Goal: Connect with others: Connect with other users

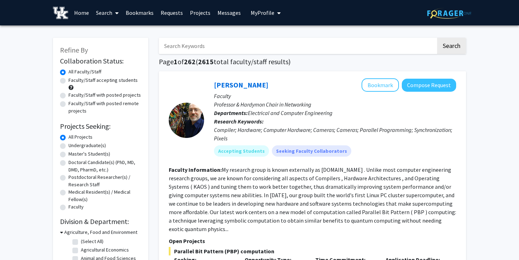
click at [108, 10] on link "Search" at bounding box center [107, 12] width 30 height 25
click at [120, 32] on span "Faculty/Staff" at bounding box center [118, 32] width 52 height 14
click at [68, 79] on label "Faculty/Staff accepting students" at bounding box center [102, 80] width 69 height 7
click at [68, 79] on input "Faculty/Staff accepting students" at bounding box center [70, 79] width 5 height 5
radio input "true"
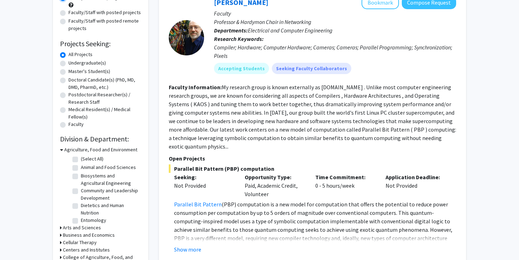
scroll to position [85, 0]
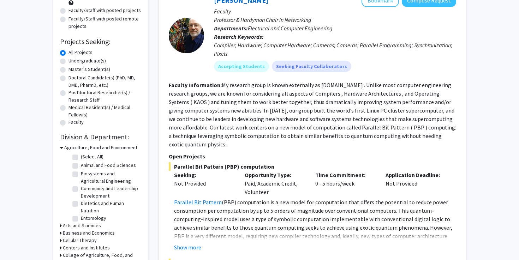
click at [68, 61] on label "Undergraduate(s)" at bounding box center [86, 60] width 37 height 7
click at [68, 61] on input "Undergraduate(s)" at bounding box center [70, 59] width 5 height 5
radio input "true"
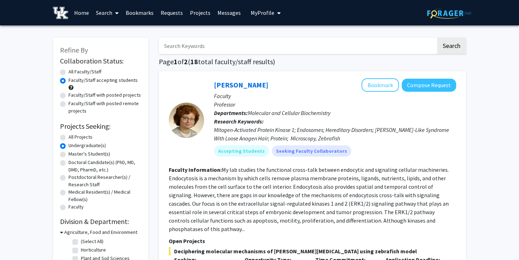
click at [68, 138] on label "All Projects" at bounding box center [80, 136] width 24 height 7
click at [68, 138] on input "All Projects" at bounding box center [70, 135] width 5 height 5
radio input "true"
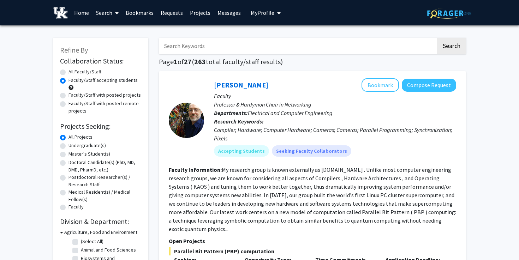
click at [68, 72] on label "All Faculty/Staff" at bounding box center [84, 71] width 33 height 7
click at [68, 72] on input "All Faculty/Staff" at bounding box center [70, 70] width 5 height 5
radio input "true"
click at [185, 48] on input "Search Keywords" at bounding box center [297, 46] width 277 height 16
click at [437, 38] on button "Search" at bounding box center [451, 46] width 29 height 16
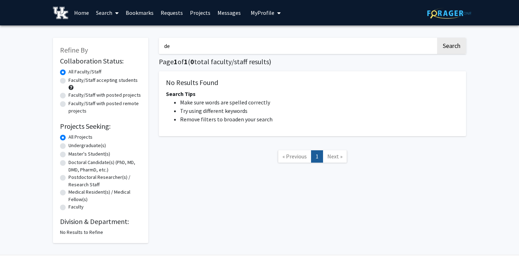
type input "d"
click at [101, 10] on link "Search" at bounding box center [107, 12] width 30 height 25
click at [109, 31] on span "Faculty/Staff" at bounding box center [118, 32] width 52 height 14
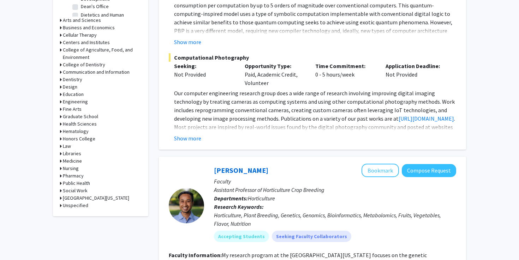
scroll to position [316, 0]
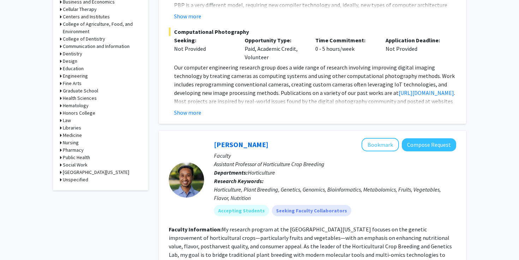
click at [72, 134] on h3 "Medicine" at bounding box center [72, 135] width 19 height 7
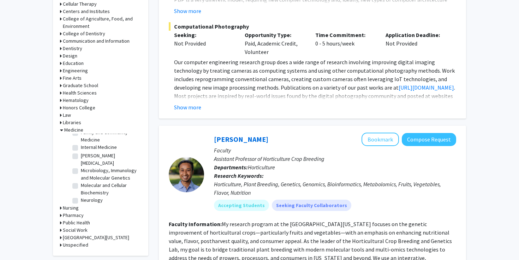
scroll to position [55, 0]
click at [81, 167] on label "Microbiology, Immunology and Molecular Genetics" at bounding box center [110, 174] width 59 height 15
click at [81, 167] on input "Microbiology, Immunology and Molecular Genetics" at bounding box center [83, 169] width 5 height 5
checkbox input "true"
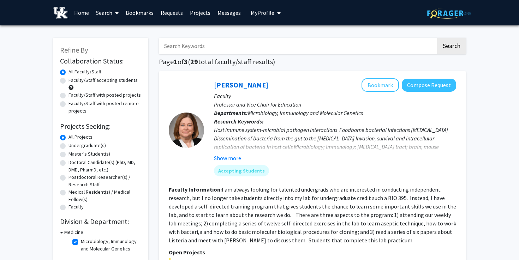
click at [198, 46] on input "Search Keywords" at bounding box center [297, 46] width 277 height 16
type input "gene"
click at [437, 38] on button "Search" at bounding box center [451, 46] width 29 height 16
checkbox input "false"
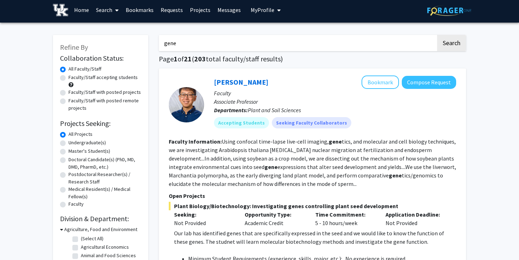
scroll to position [2, 0]
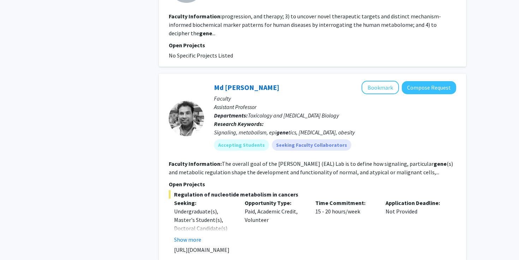
scroll to position [1011, 0]
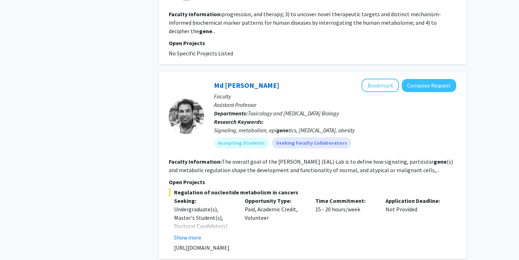
click at [229, 158] on fg-read-more "The overall goal of the Eunus Ali (EAL) Lab is to define how signaling, particu…" at bounding box center [311, 166] width 284 height 16
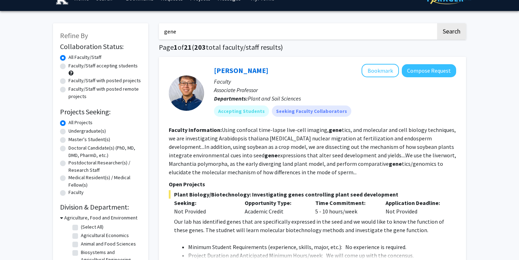
scroll to position [0, 0]
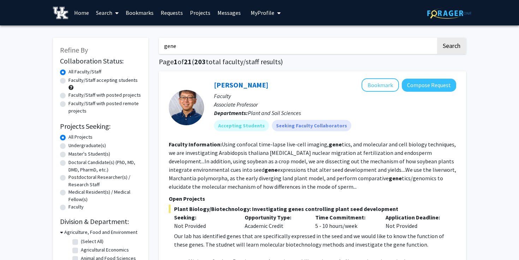
click at [68, 79] on label "Faculty/Staff accepting students" at bounding box center [102, 80] width 69 height 7
click at [68, 79] on input "Faculty/Staff accepting students" at bounding box center [70, 79] width 5 height 5
radio input "true"
click at [192, 45] on input "gene" at bounding box center [297, 46] width 277 height 16
click at [110, 12] on link "Search" at bounding box center [107, 12] width 30 height 25
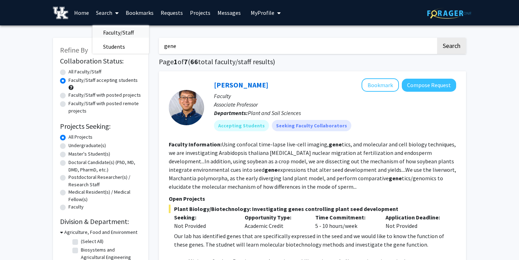
click at [118, 29] on span "Faculty/Staff" at bounding box center [118, 32] width 52 height 14
radio input "true"
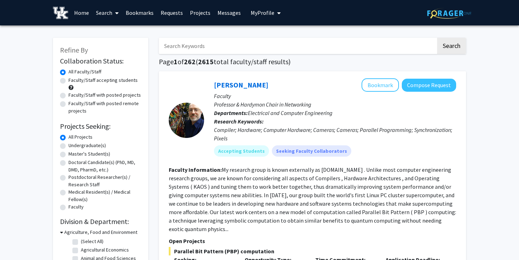
click at [207, 45] on input "Search Keywords" at bounding box center [297, 46] width 277 height 16
click at [437, 38] on button "Search" at bounding box center [451, 46] width 29 height 16
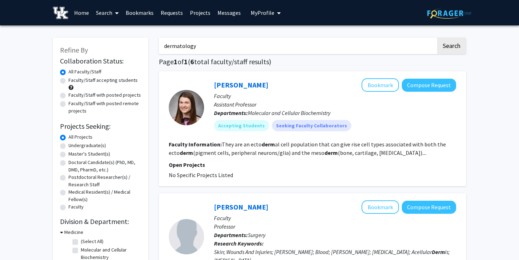
click at [437, 38] on button "Search" at bounding box center [451, 46] width 29 height 16
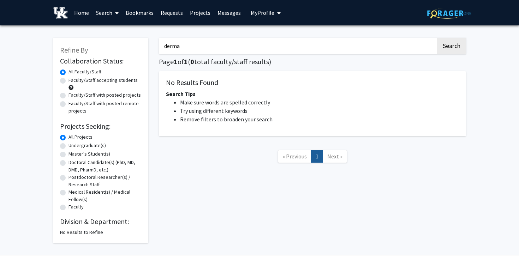
type input "derma"
click at [437, 38] on button "Search" at bounding box center [451, 46] width 29 height 16
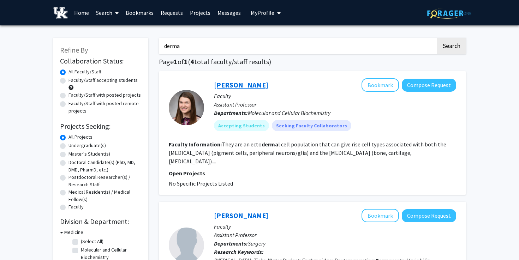
click at [244, 85] on link "[PERSON_NAME]" at bounding box center [241, 84] width 54 height 9
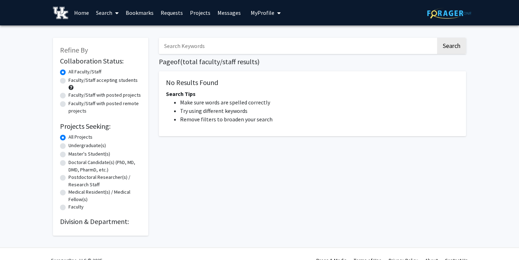
click at [180, 48] on input "Search Keywords" at bounding box center [297, 46] width 277 height 16
click at [103, 12] on link "Search" at bounding box center [107, 12] width 30 height 25
click at [121, 33] on span "Faculty/Staff" at bounding box center [118, 32] width 52 height 14
click at [103, 13] on link "Search" at bounding box center [107, 12] width 30 height 25
click at [109, 29] on span "Faculty/Staff" at bounding box center [118, 32] width 52 height 14
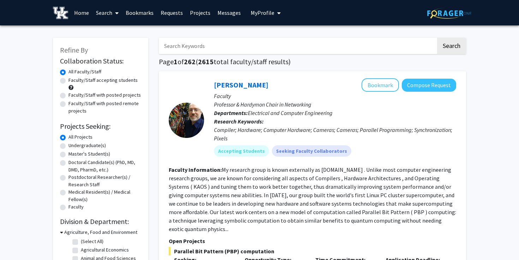
click at [206, 45] on input "Search Keywords" at bounding box center [297, 46] width 277 height 16
type input "derma"
click at [437, 38] on button "Search" at bounding box center [451, 46] width 29 height 16
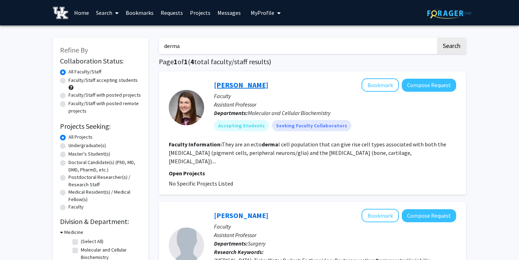
click at [244, 88] on link "[PERSON_NAME]" at bounding box center [241, 84] width 54 height 9
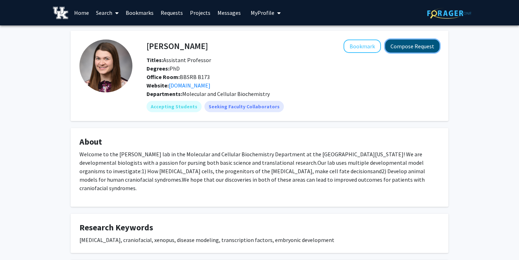
click at [403, 44] on button "Compose Request" at bounding box center [412, 46] width 54 height 13
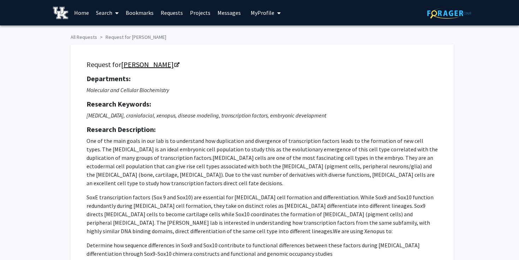
drag, startPoint x: 120, startPoint y: 64, endPoint x: 168, endPoint y: 64, distance: 48.7
click at [168, 64] on h5 "Request for [PERSON_NAME]" at bounding box center [261, 64] width 351 height 8
copy h5 "[PERSON_NAME]"
click at [182, 112] on icon "[MEDICAL_DATA], craniofacial, xenopus, disease modeling, transcription factors,…" at bounding box center [206, 115] width 240 height 7
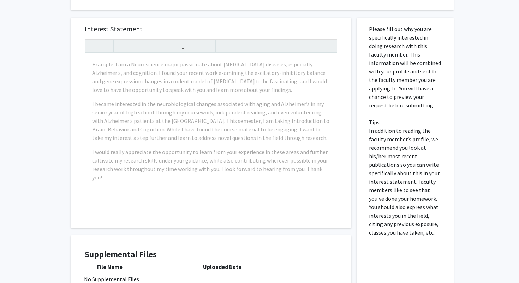
scroll to position [315, 0]
click at [30, 94] on div "All Requests Request for [PERSON_NAME] Request for [PERSON_NAME] Departments: M…" at bounding box center [259, 27] width 519 height 634
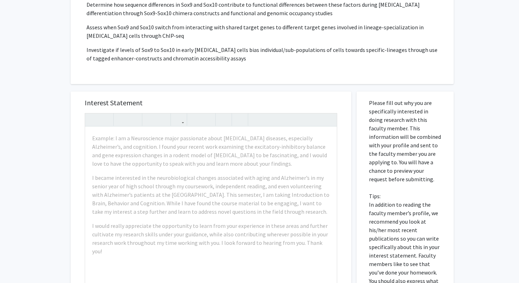
scroll to position [0, 0]
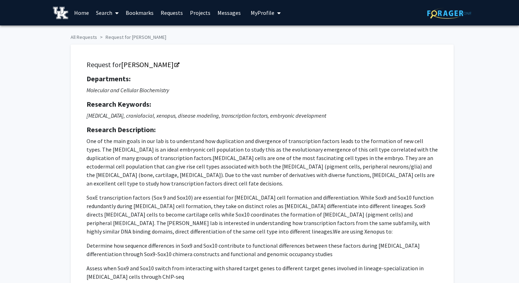
click at [79, 12] on link "Home" at bounding box center [82, 12] width 22 height 25
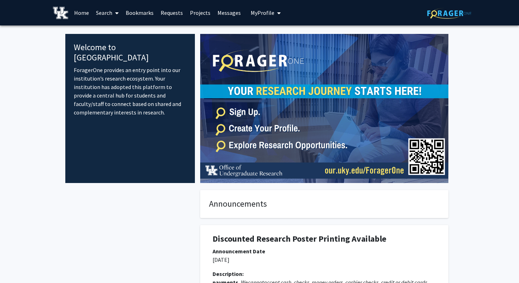
click at [107, 12] on link "Search" at bounding box center [107, 12] width 30 height 25
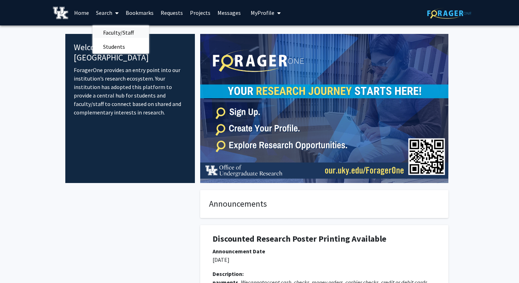
click at [108, 31] on span "Faculty/Staff" at bounding box center [118, 32] width 52 height 14
